Goal: Task Accomplishment & Management: Complete application form

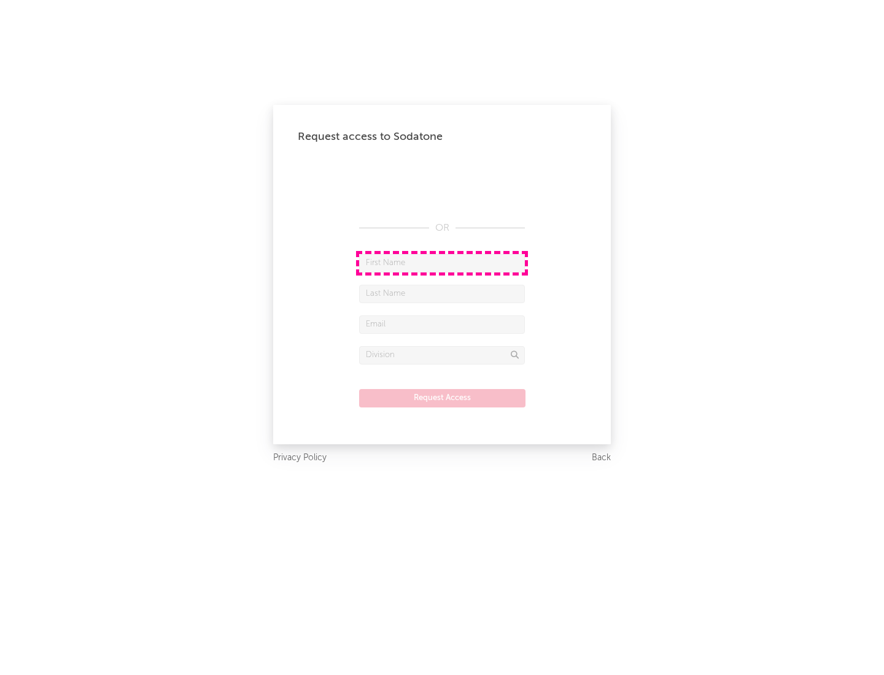
click at [442, 263] on input "text" at bounding box center [442, 263] width 166 height 18
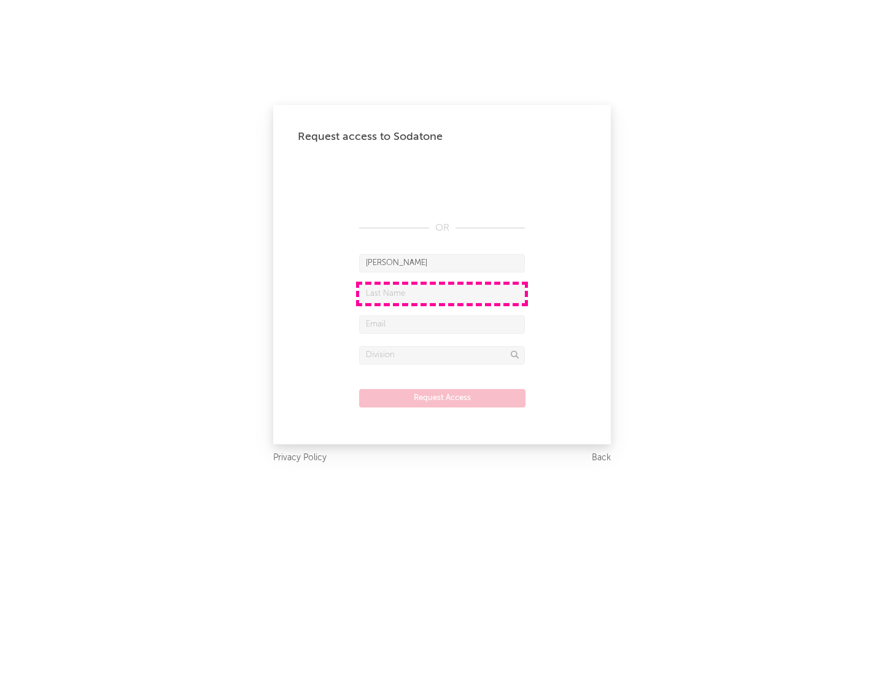
type input "[PERSON_NAME]"
click at [442, 293] on input "text" at bounding box center [442, 294] width 166 height 18
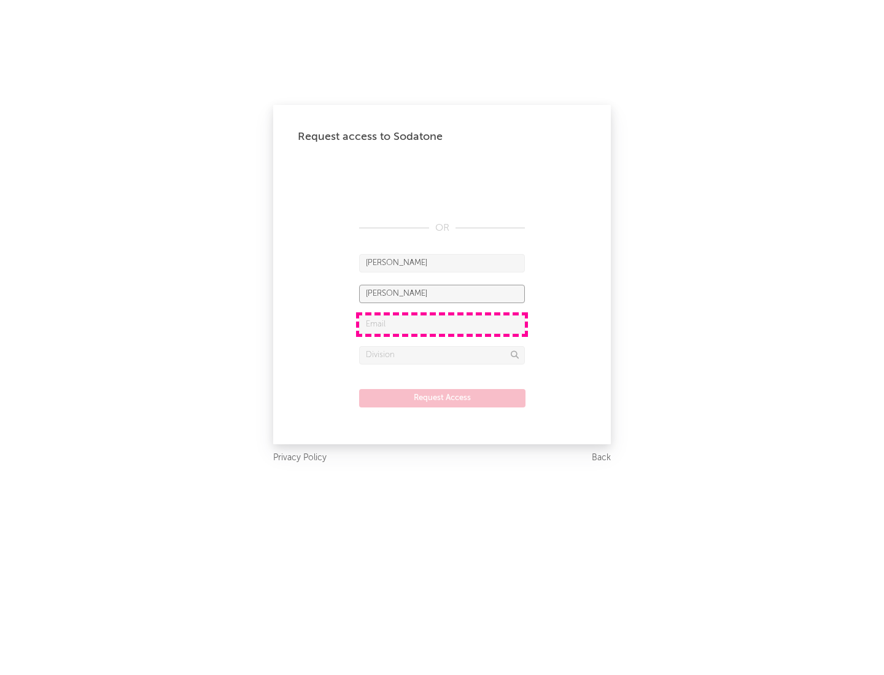
type input "[PERSON_NAME]"
click at [442, 324] on input "text" at bounding box center [442, 324] width 166 height 18
type input "[EMAIL_ADDRESS][DOMAIN_NAME]"
click at [442, 355] on input "text" at bounding box center [442, 355] width 166 height 18
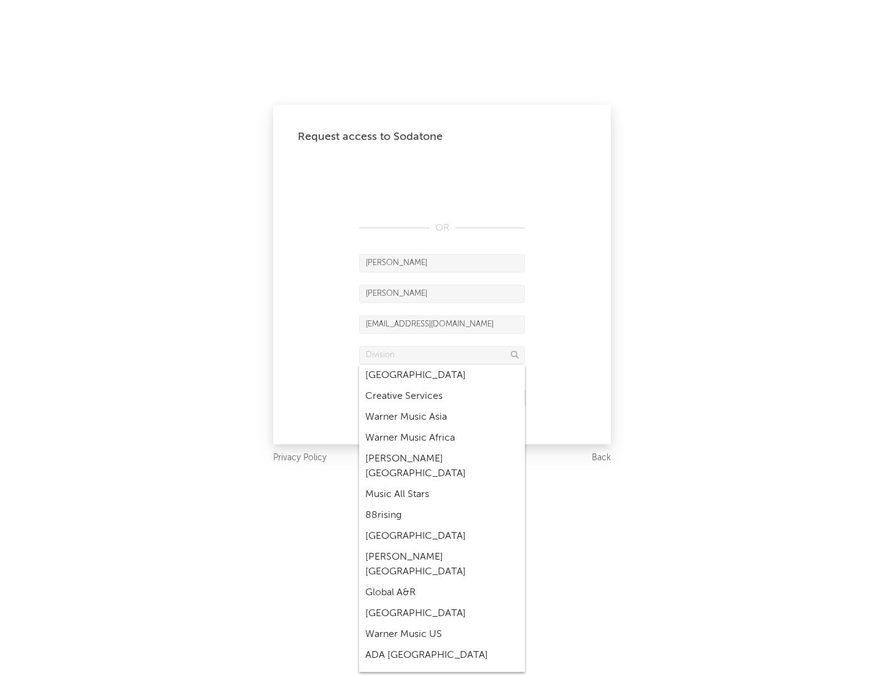
click at [442, 484] on div "Music All Stars" at bounding box center [442, 494] width 166 height 21
type input "Music All Stars"
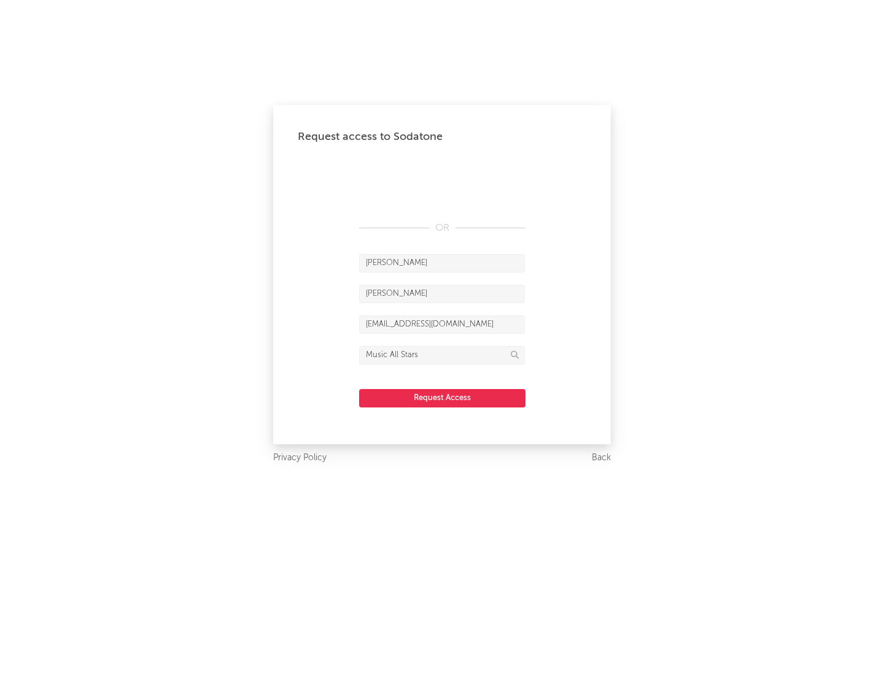
click at [442, 398] on button "Request Access" at bounding box center [442, 398] width 166 height 18
